Goal: Task Accomplishment & Management: Use online tool/utility

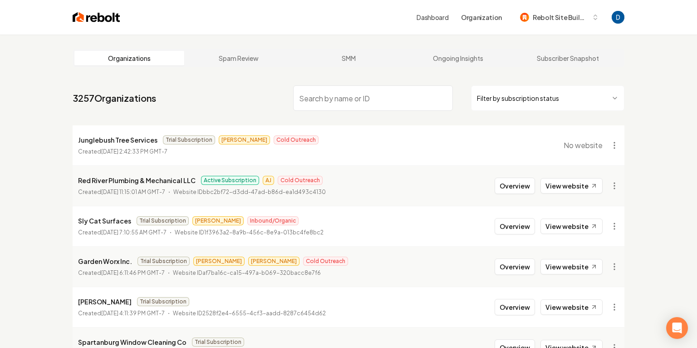
click at [328, 108] on input "search" at bounding box center [373, 97] width 160 height 25
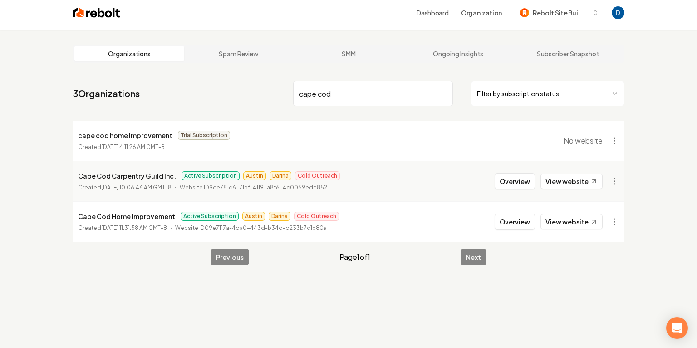
scroll to position [5, 0]
type input "cape cod"
click at [593, 180] on icon at bounding box center [594, 180] width 8 height 8
click at [524, 184] on button "Overview" at bounding box center [515, 180] width 40 height 16
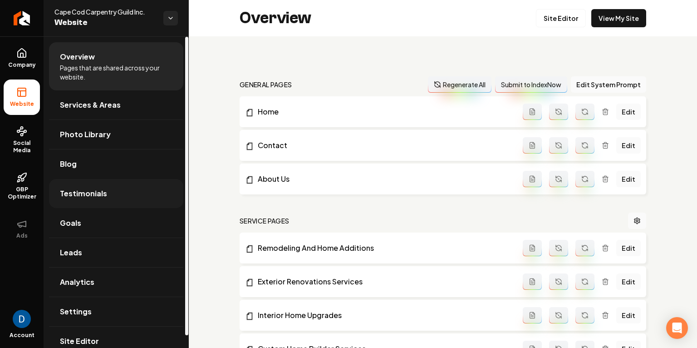
click at [106, 194] on link "Testimonials" at bounding box center [116, 193] width 134 height 29
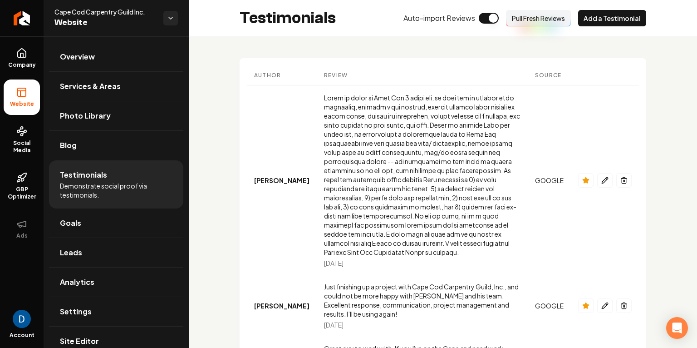
click at [534, 23] on button "Pull Fresh Reviews" at bounding box center [538, 18] width 65 height 16
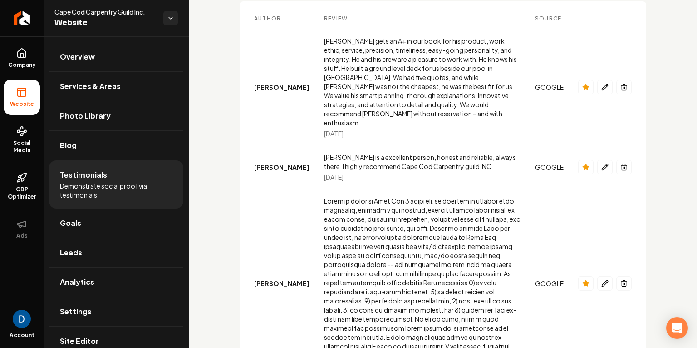
scroll to position [111, 0]
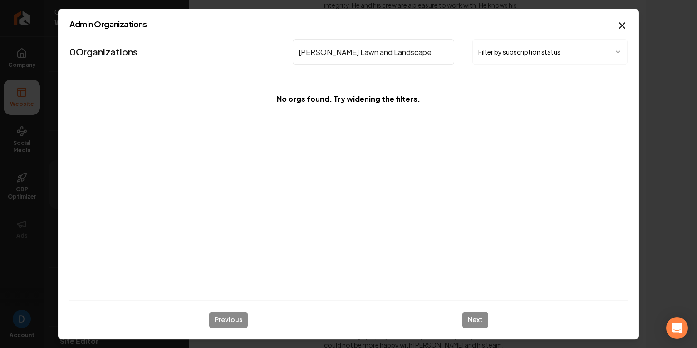
click at [338, 49] on input "[PERSON_NAME] Lawn and Landscape" at bounding box center [374, 51] width 162 height 25
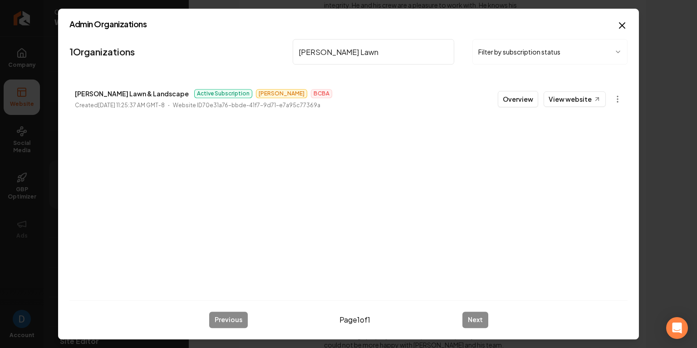
click at [333, 50] on input "[PERSON_NAME] Lawn" at bounding box center [374, 51] width 162 height 25
type input "[PERSON_NAME] Lawn"
click at [95, 95] on p "[PERSON_NAME] Lawn & Landscape" at bounding box center [132, 93] width 114 height 11
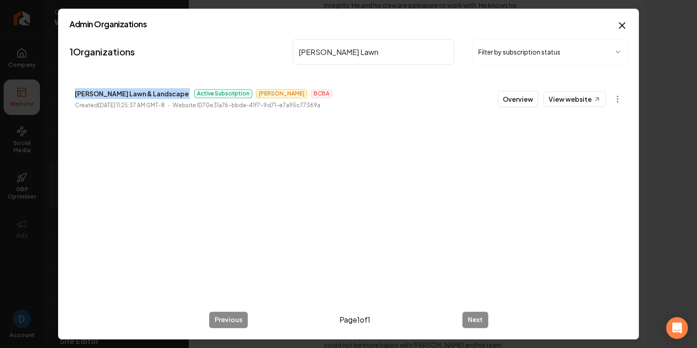
click at [95, 95] on p "[PERSON_NAME] Lawn & Landscape" at bounding box center [132, 93] width 114 height 11
copy p "[PERSON_NAME] Lawn & Landscape"
